Goal: Transaction & Acquisition: Purchase product/service

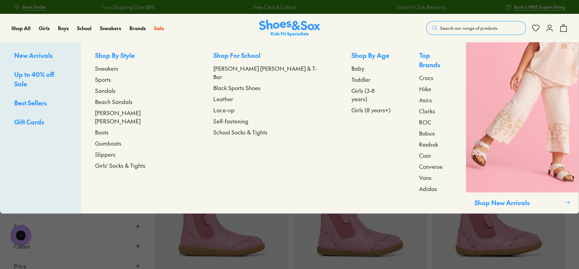
click at [109, 128] on span "Boots" at bounding box center [102, 132] width 14 height 8
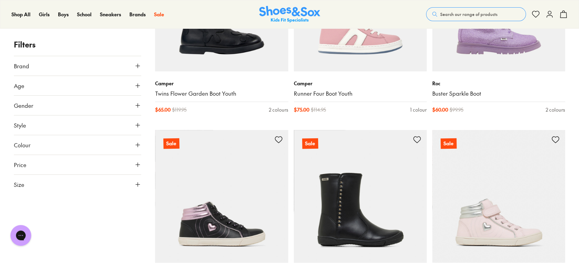
scroll to position [1907, 0]
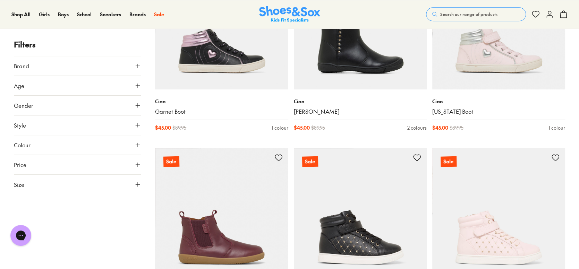
scroll to position [2011, 0]
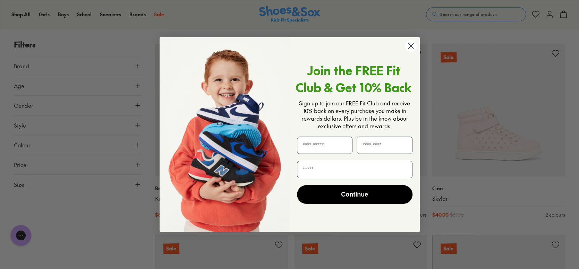
click at [411, 43] on circle "Close dialog" at bounding box center [410, 45] width 11 height 11
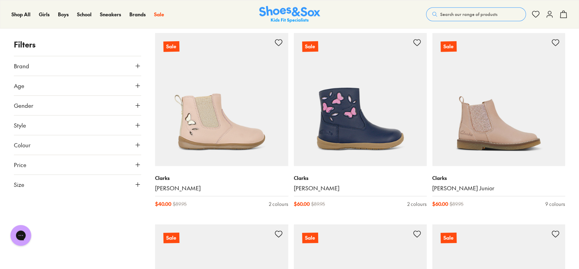
scroll to position [3918, 0]
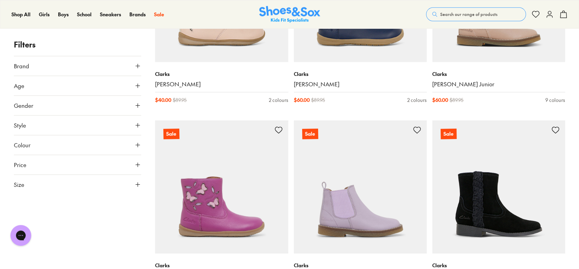
scroll to position [3710, 0]
